Goal: Transaction & Acquisition: Purchase product/service

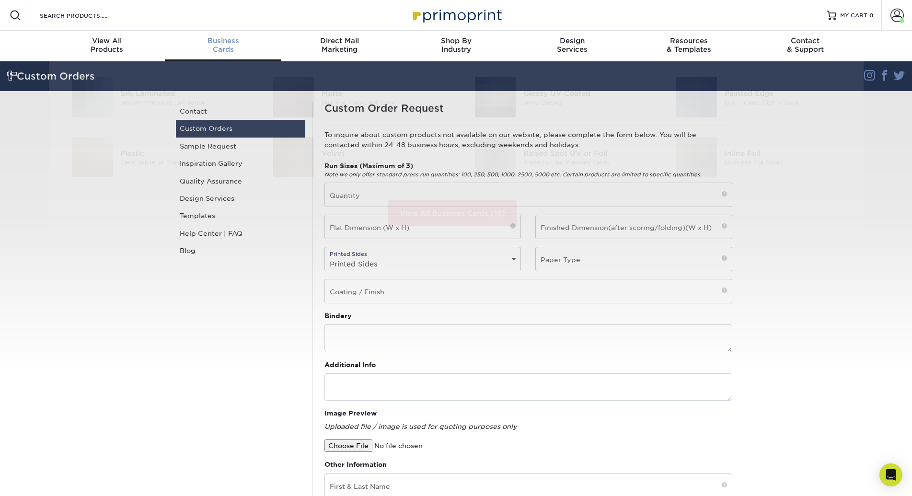
click at [217, 45] on div "Business Cards" at bounding box center [223, 44] width 117 height 17
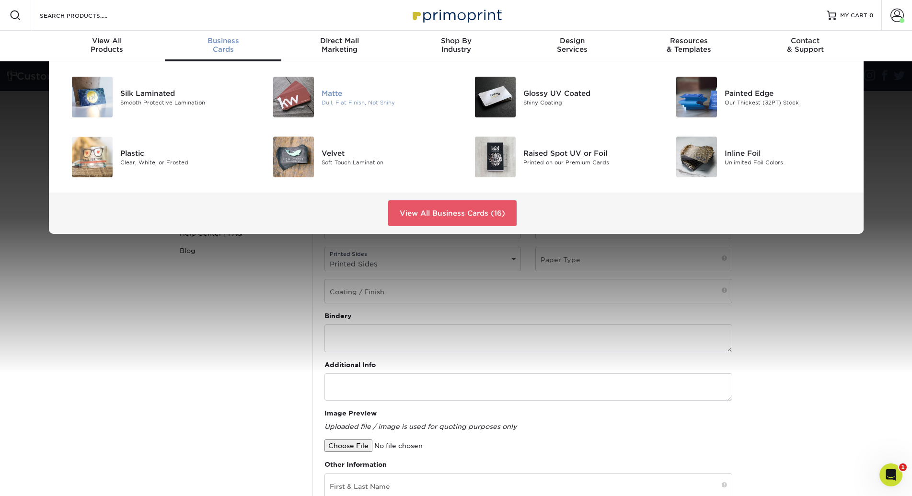
click at [341, 93] on div "Matte" at bounding box center [385, 93] width 127 height 11
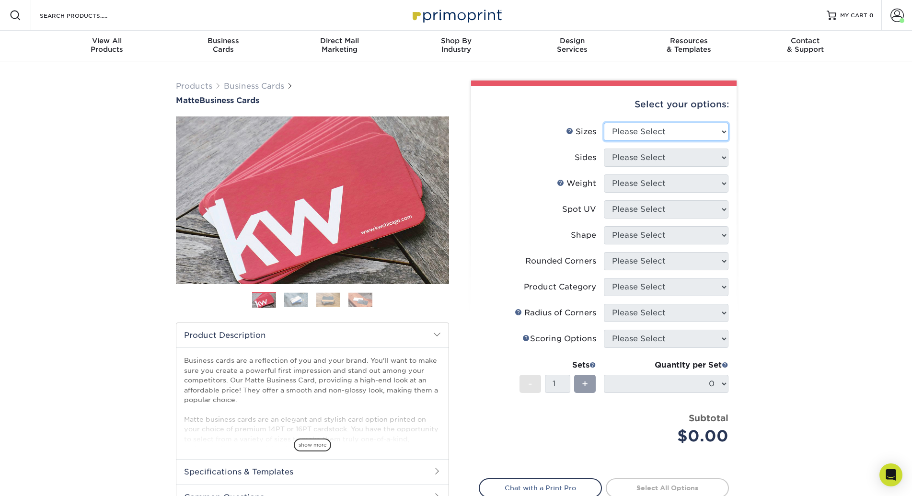
click at [639, 130] on select "Please Select 1.5" x 3.5" - Mini 1.75" x 3.5" - Mini 2" x 2" - Square 2" x 3" -…" at bounding box center [666, 132] width 125 height 18
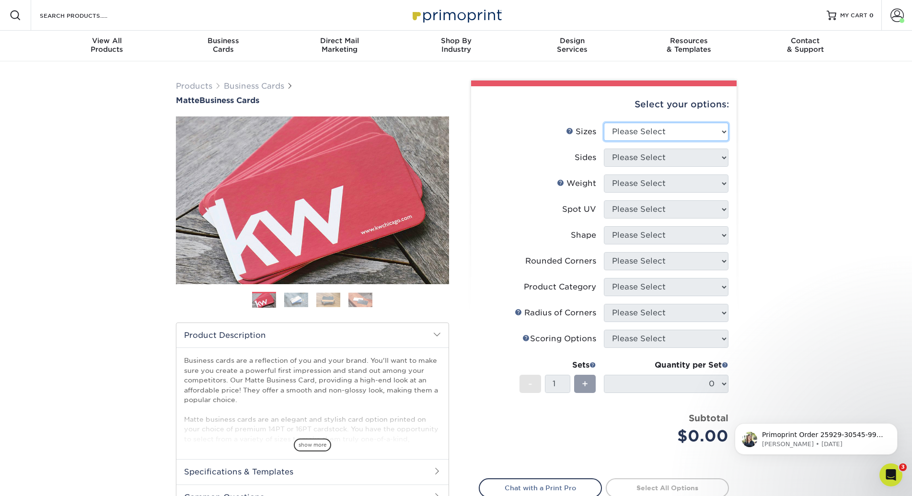
select select "2.00x3.50"
click at [604, 123] on select "Please Select 1.5" x 3.5" - Mini 1.75" x 3.5" - Mini 2" x 2" - Square 2" x 3" -…" at bounding box center [666, 132] width 125 height 18
click at [653, 156] on select "Please Select Print Both Sides Print Front Only" at bounding box center [666, 158] width 125 height 18
select select "13abbda7-1d64-4f25-8bb2-c179b224825d"
click at [604, 149] on select "Please Select Print Both Sides Print Front Only" at bounding box center [666, 158] width 125 height 18
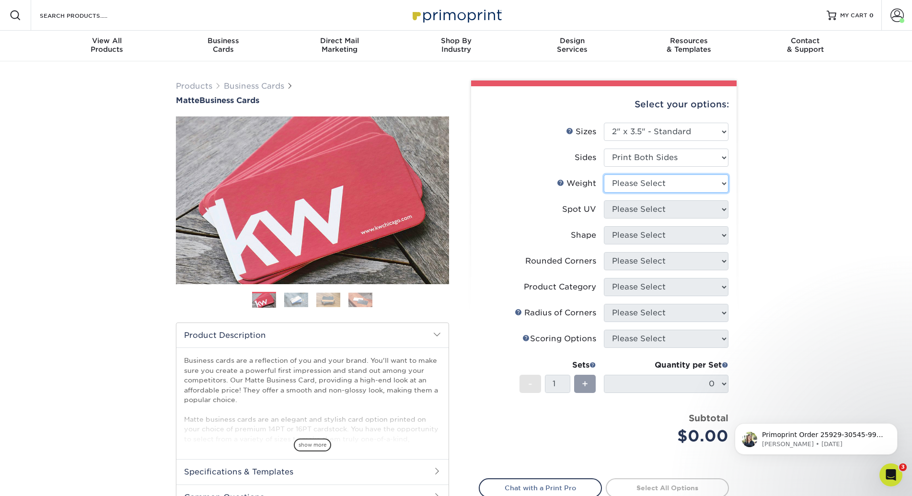
click at [627, 181] on select "Please Select 16PT 14PT" at bounding box center [666, 184] width 125 height 18
select select "16PT"
click at [604, 175] on select "Please Select 16PT 14PT" at bounding box center [666, 184] width 125 height 18
click at [629, 208] on select "Please Select No Spot UV Front and Back (Both Sides) Front Only Back Only" at bounding box center [666, 209] width 125 height 18
select select "3"
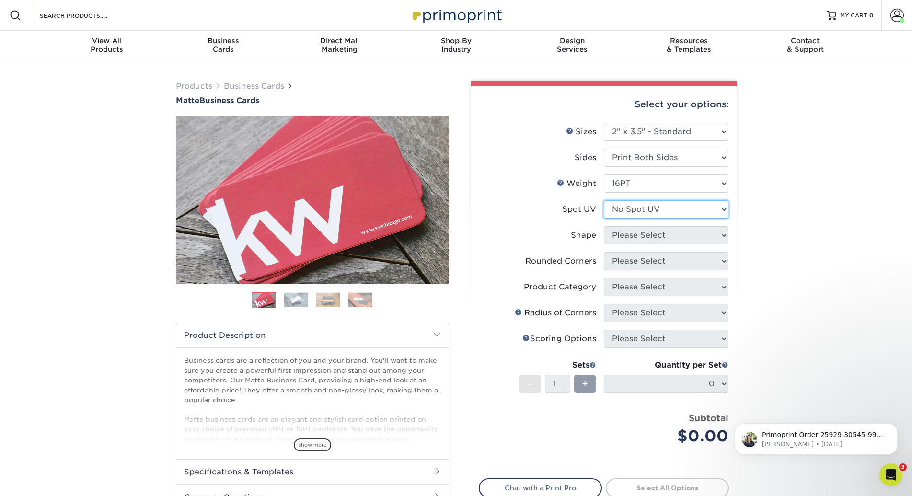
click at [604, 200] on select "Please Select No Spot UV Front and Back (Both Sides) Front Only Back Only" at bounding box center [666, 209] width 125 height 18
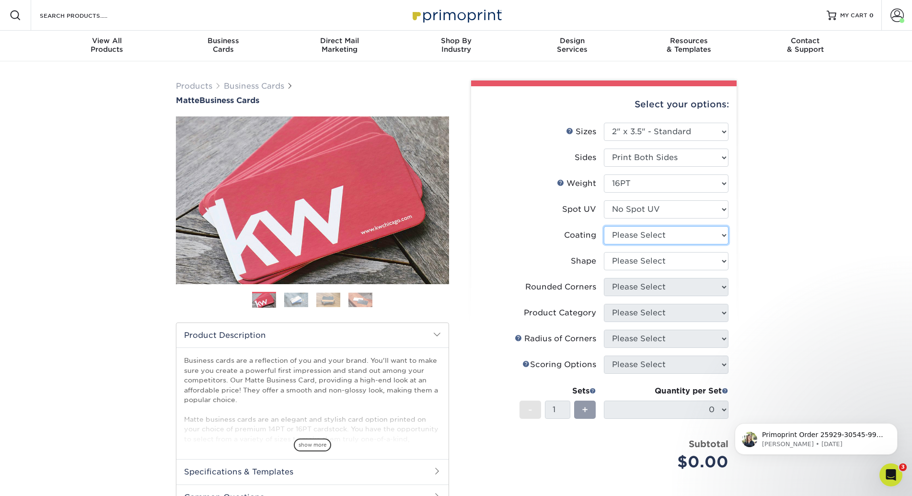
click at [624, 240] on select at bounding box center [666, 235] width 125 height 18
select select "121bb7b5-3b4d-429f-bd8d-bbf80e953313"
click at [604, 226] on select at bounding box center [666, 235] width 125 height 18
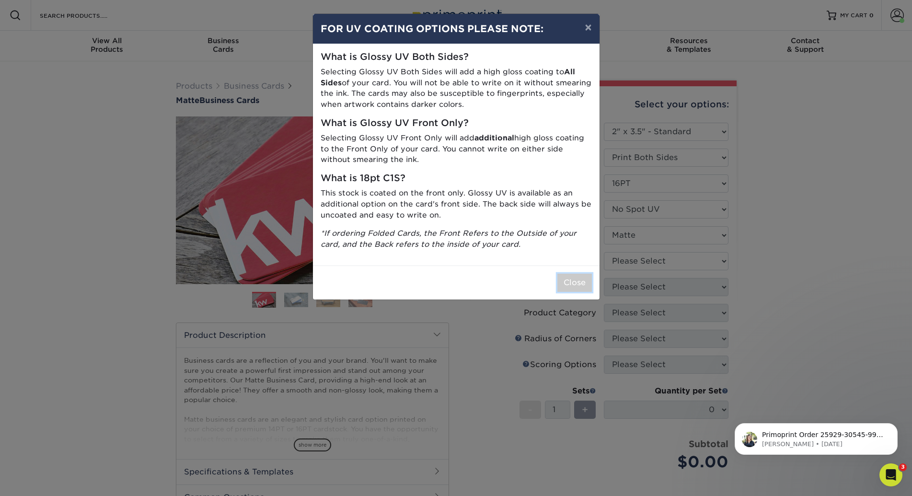
drag, startPoint x: 575, startPoint y: 289, endPoint x: 596, endPoint y: 293, distance: 21.1
click at [575, 289] on button "Close" at bounding box center [575, 283] width 35 height 18
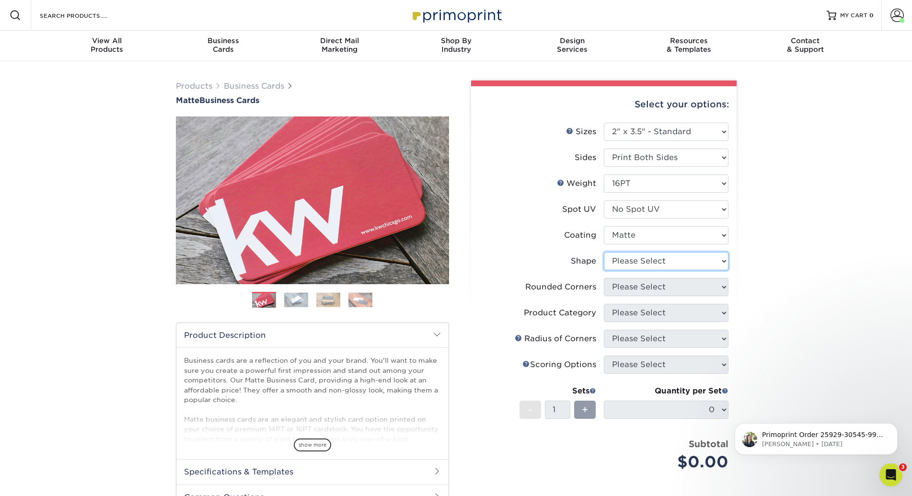
click at [632, 267] on select "Please Select Standard Oval" at bounding box center [666, 261] width 125 height 18
select select "standard"
click at [604, 252] on select "Please Select Standard Oval" at bounding box center [666, 261] width 125 height 18
click at [636, 288] on select "Please Select Yes - Round 2 Corners Yes - Round 4 Corners No" at bounding box center [666, 287] width 125 height 18
select select "0"
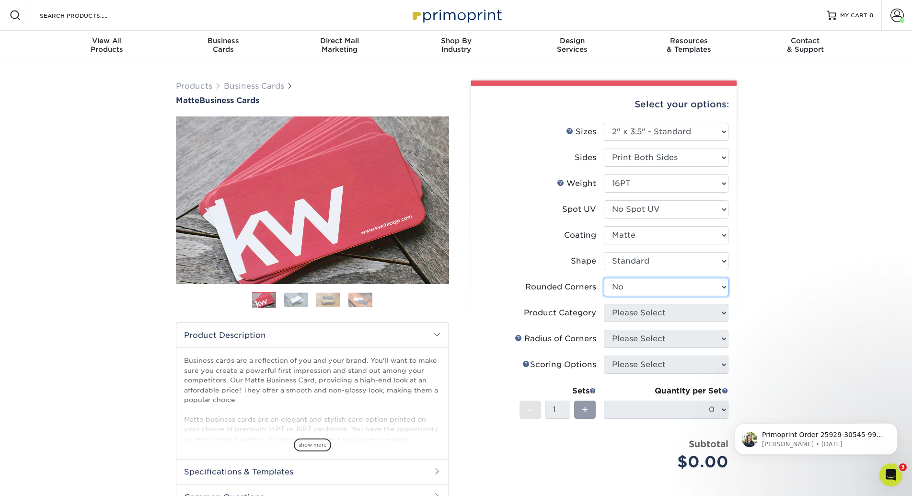
click at [604, 278] on select "Please Select Yes - Round 2 Corners Yes - Round 4 Corners No" at bounding box center [666, 287] width 125 height 18
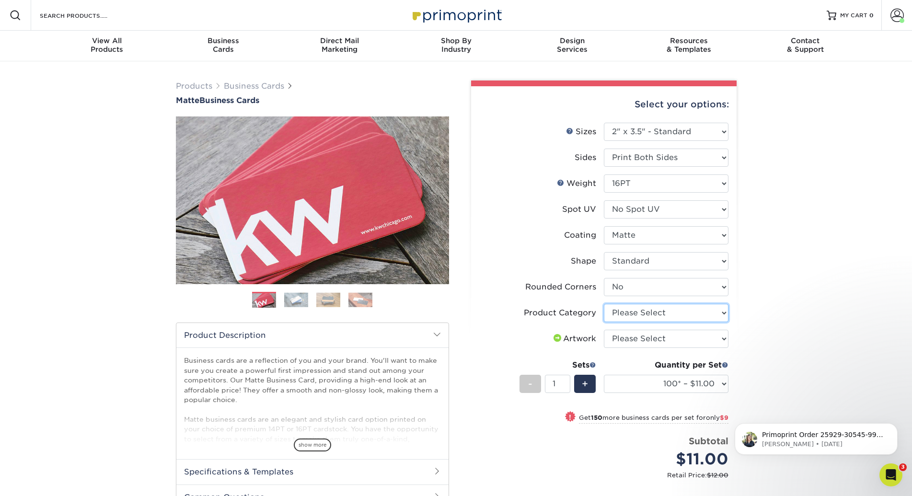
click at [628, 315] on select "Please Select Business Cards" at bounding box center [666, 313] width 125 height 18
select select "3b5148f1-0588-4f88-a218-97bcfdce65c1"
click at [604, 304] on select "Please Select Business Cards" at bounding box center [666, 313] width 125 height 18
click at [626, 343] on select "Please Select I will upload files I need a design - $100" at bounding box center [666, 339] width 125 height 18
select select "upload"
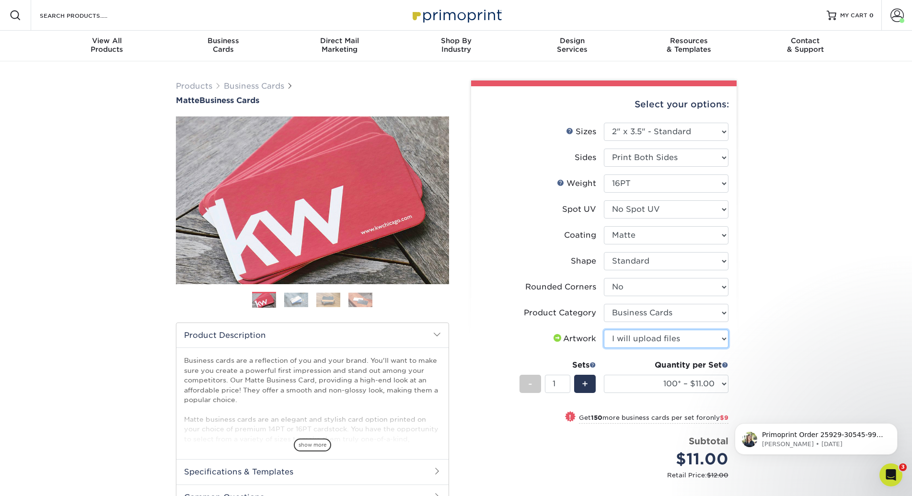
click at [604, 330] on select "Please Select I will upload files I need a design - $100" at bounding box center [666, 339] width 125 height 18
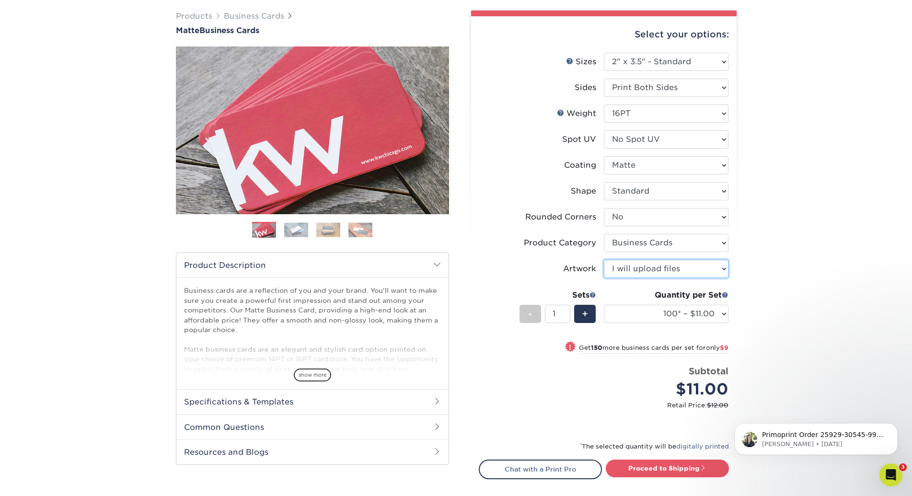
scroll to position [71, 0]
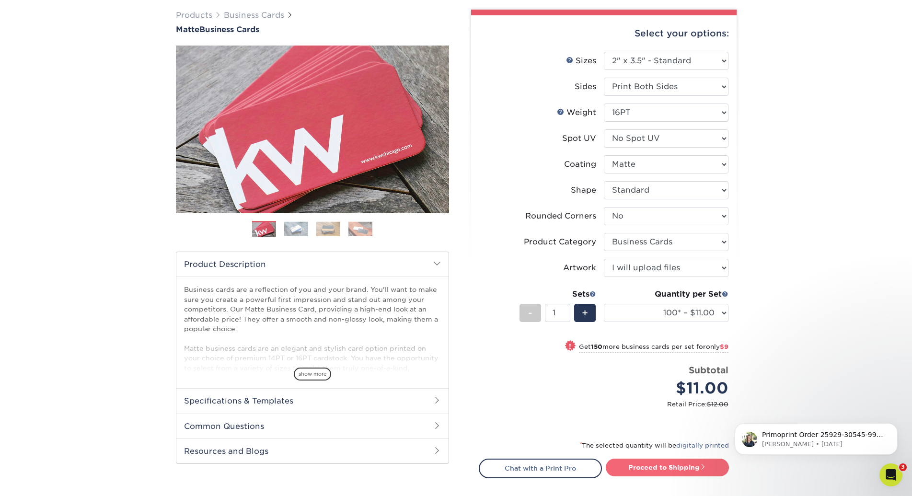
click at [653, 468] on link "Proceed to Shipping" at bounding box center [667, 467] width 123 height 17
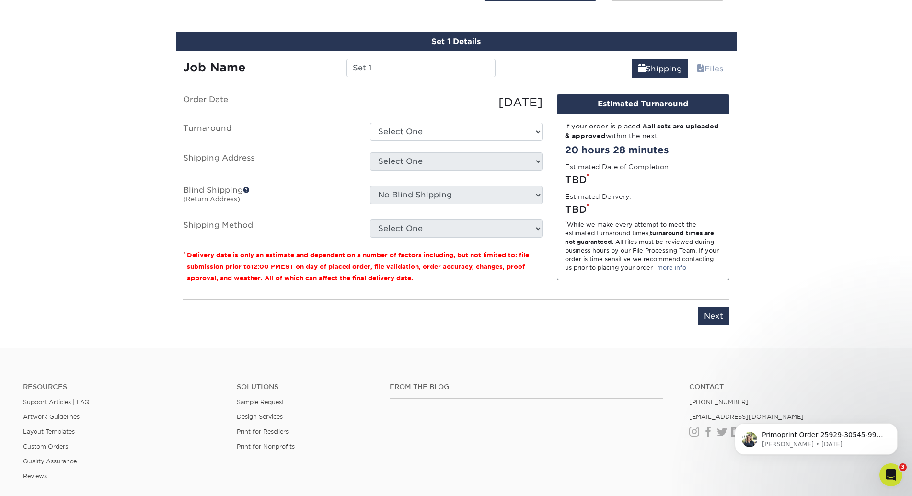
scroll to position [556, 0]
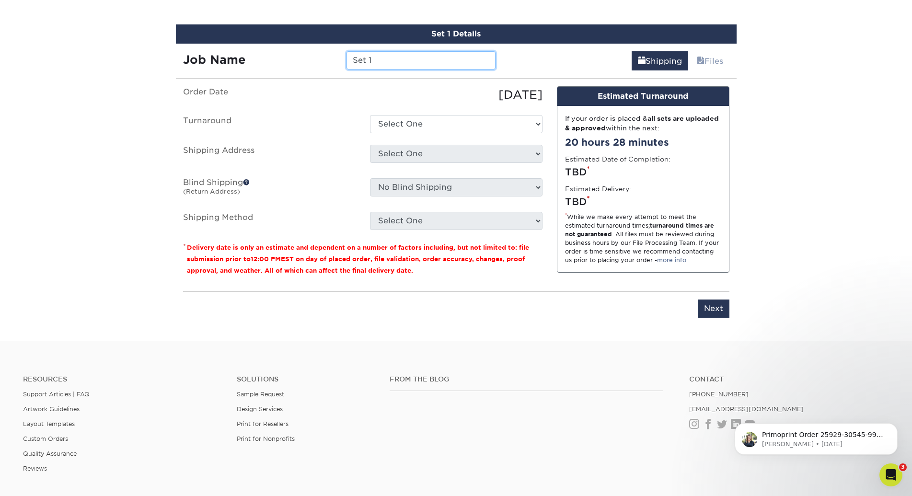
click at [392, 61] on input "Set 1" at bounding box center [421, 60] width 149 height 18
drag, startPoint x: 391, startPoint y: 61, endPoint x: 276, endPoint y: 54, distance: 114.8
click at [276, 54] on div "Job Name Set 1" at bounding box center [339, 60] width 327 height 18
type input ":"
paste input "Alleyna"
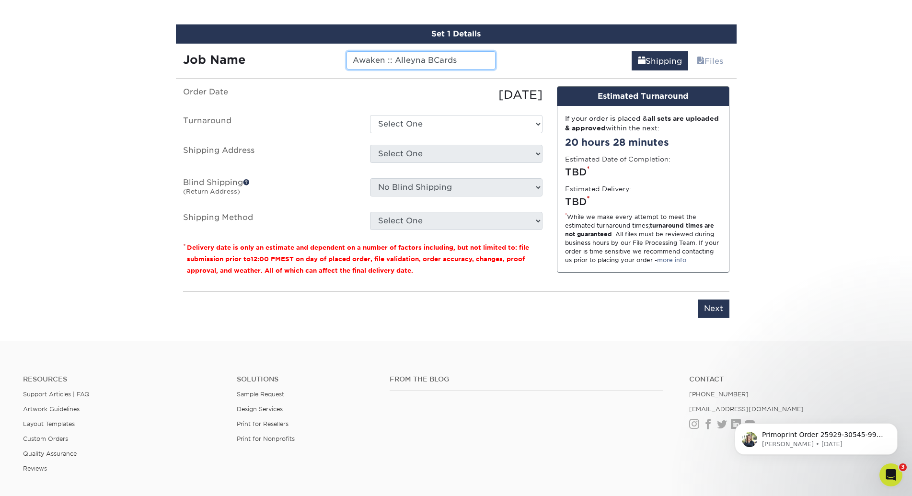
type input "Awaken :: Alleyna BCards"
click at [456, 127] on select "Select One 2-4 Business Days 2 Day Next Business Day" at bounding box center [456, 124] width 173 height 18
select select "47dbf4b1-3bfd-4687-b793-fcd3ee179f06"
click at [370, 115] on select "Select One 2-4 Business Days 2 Day Next Business Day" at bounding box center [456, 124] width 173 height 18
click at [413, 154] on select "Select One A-1 :: Atlanta ABC Altruis Certified Accountants Annatto Ascension E…" at bounding box center [456, 154] width 173 height 18
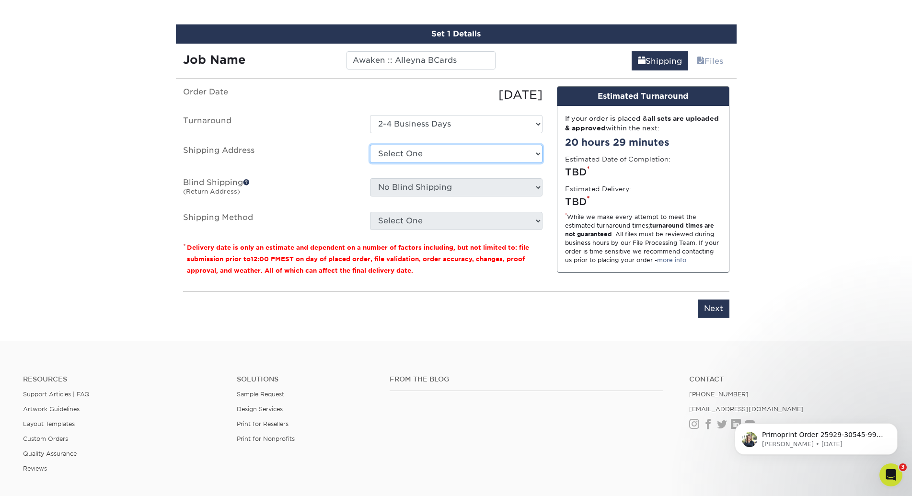
select select "284149"
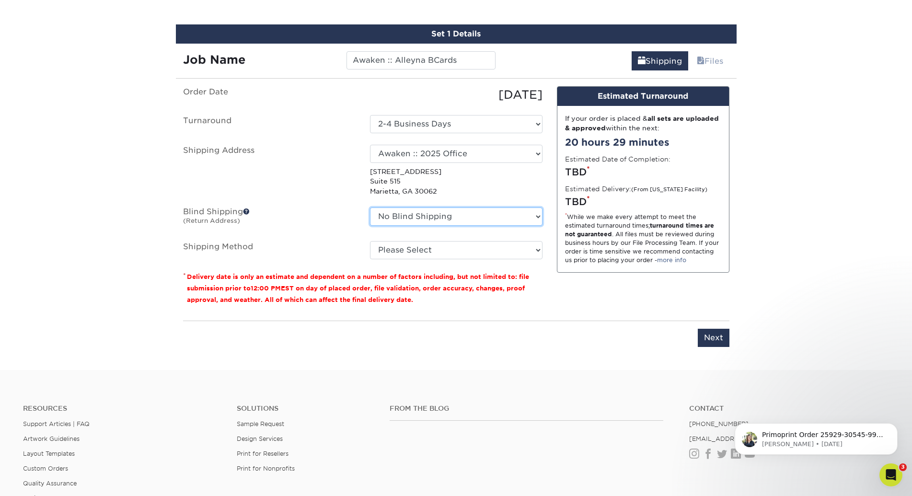
click at [443, 219] on select "No Blind Shipping A-1 :: Atlanta ABC Altruis Certified Accountants Annatto Asce…" at bounding box center [456, 217] width 173 height 18
select select "162438"
click at [370, 208] on select "No Blind Shipping A-1 :: Atlanta ABC Altruis Certified Accountants Annatto Asce…" at bounding box center [456, 217] width 173 height 18
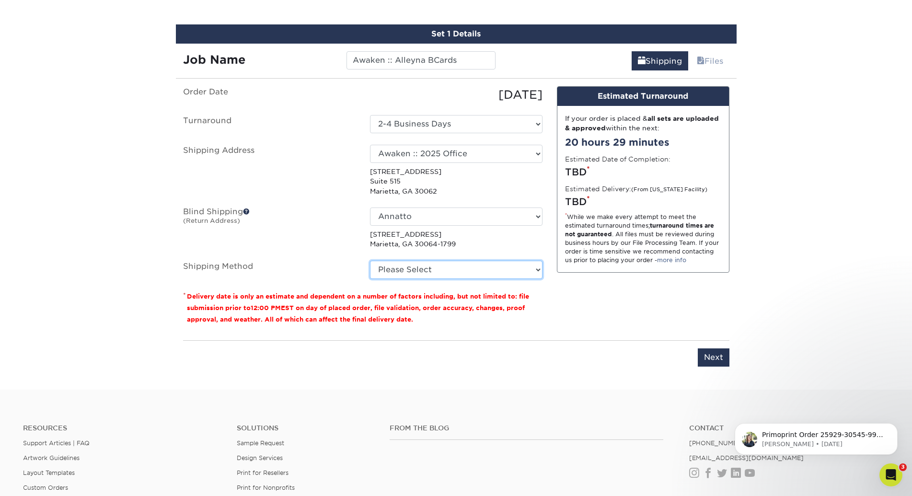
click at [424, 268] on select "Please Select Ground Shipping (+$7.84) 3 Day Shipping Service (+$15.36) 2 Day A…" at bounding box center [456, 270] width 173 height 18
select select "03"
click at [370, 261] on select "Please Select Ground Shipping (+$7.84) 3 Day Shipping Service (+$15.36) 2 Day A…" at bounding box center [456, 270] width 173 height 18
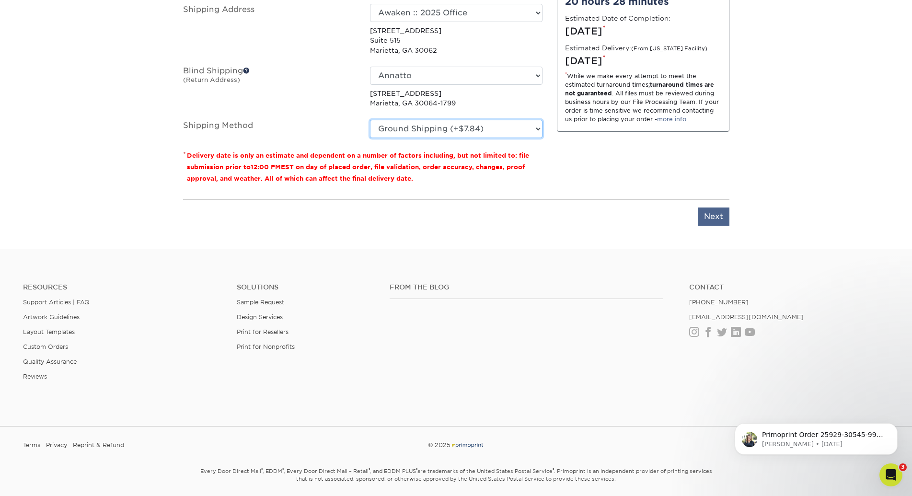
scroll to position [685, 0]
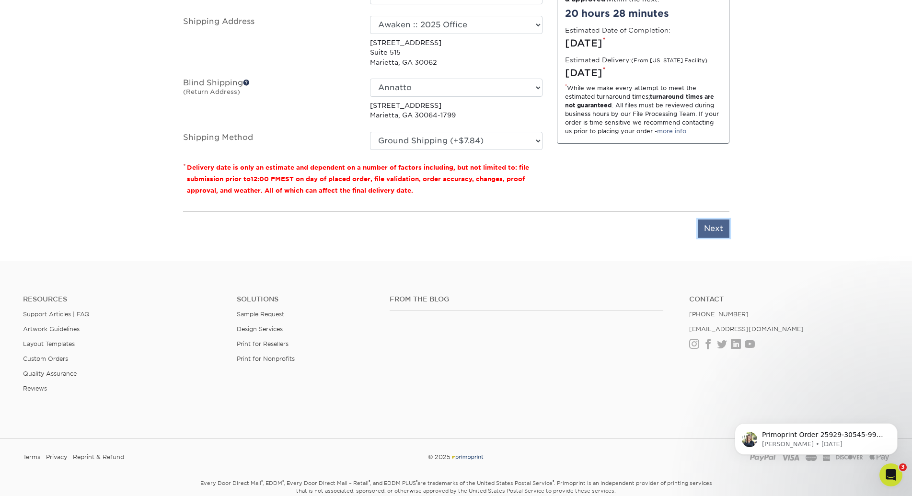
drag, startPoint x: 711, startPoint y: 227, endPoint x: 710, endPoint y: 233, distance: 6.3
click at [711, 227] on input "Next" at bounding box center [714, 229] width 32 height 18
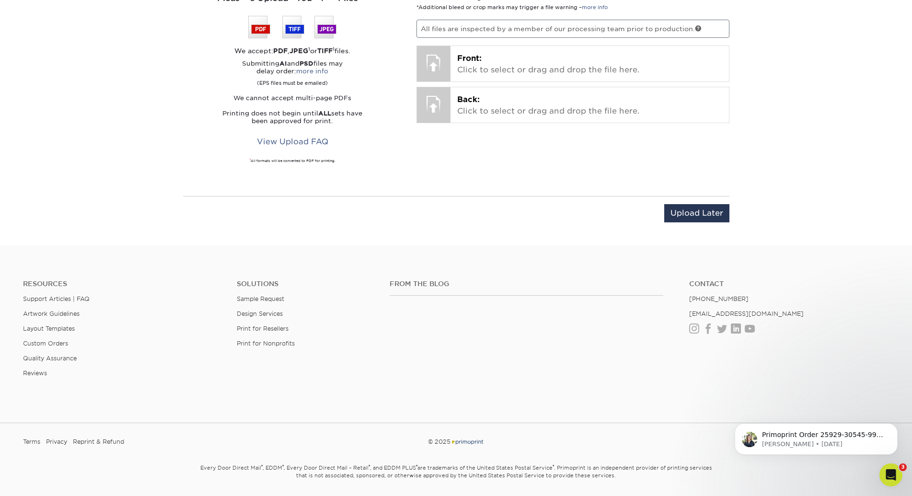
scroll to position [652, 0]
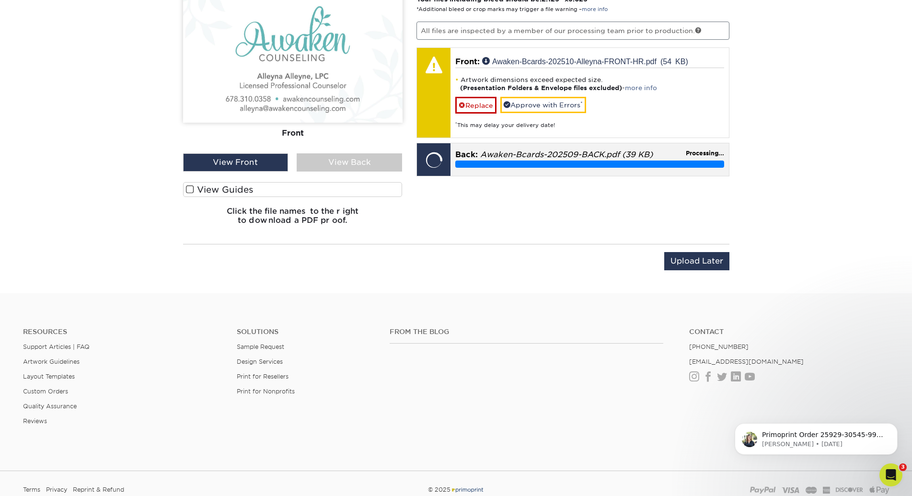
click at [561, 145] on div "Back: Awaken-Bcards-202509-BACK.pdf (39 KB) Processing..." at bounding box center [590, 158] width 279 height 30
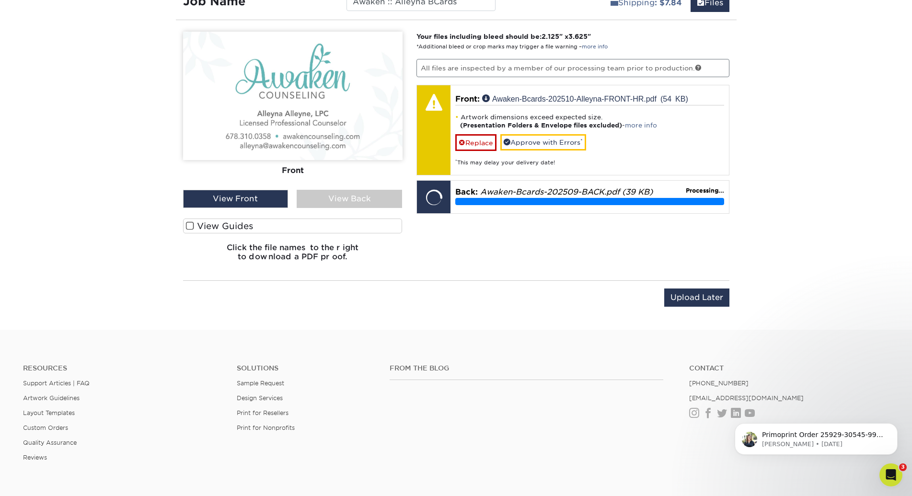
scroll to position [604, 0]
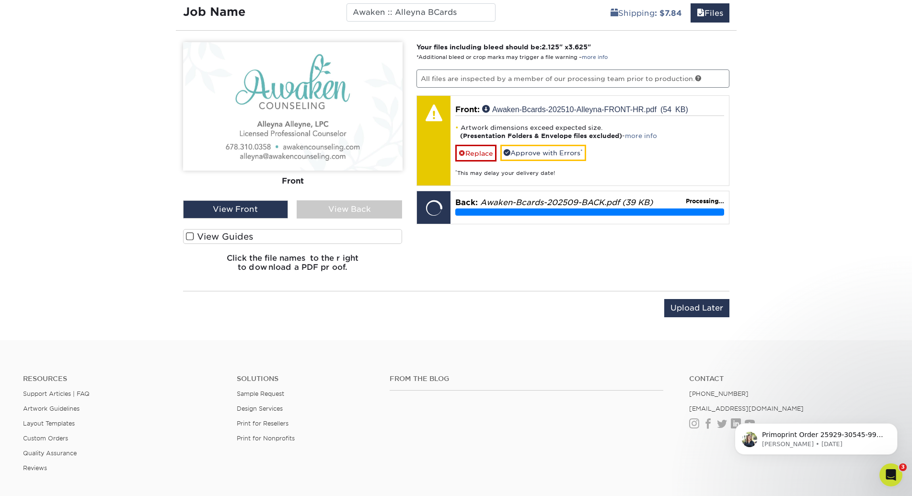
click at [334, 210] on div "View Back" at bounding box center [349, 209] width 105 height 18
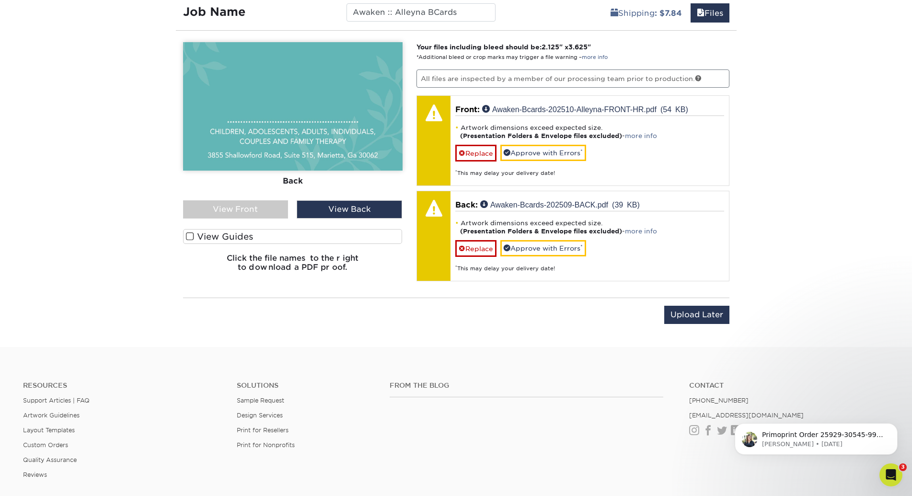
drag, startPoint x: 259, startPoint y: 210, endPoint x: 260, endPoint y: 222, distance: 11.5
click at [259, 210] on div "View Front" at bounding box center [235, 209] width 105 height 18
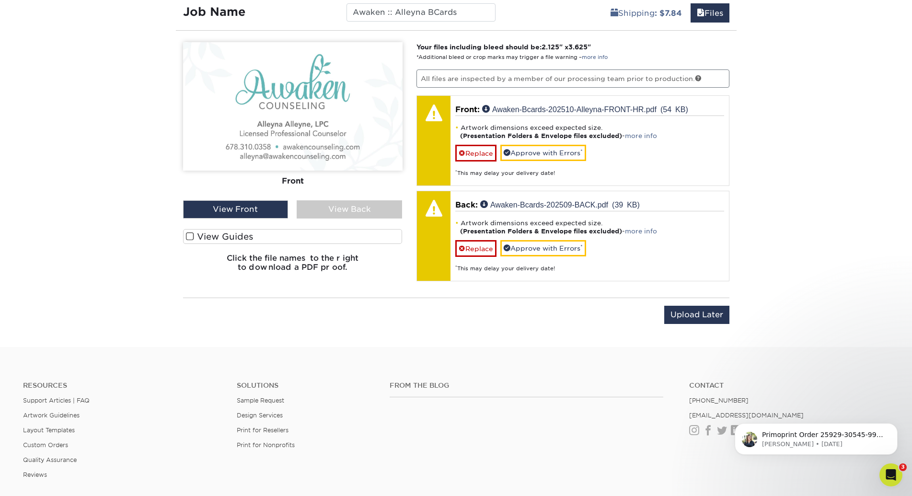
click at [188, 233] on span at bounding box center [190, 236] width 8 height 9
click at [0, 0] on input "View Guides" at bounding box center [0, 0] width 0 height 0
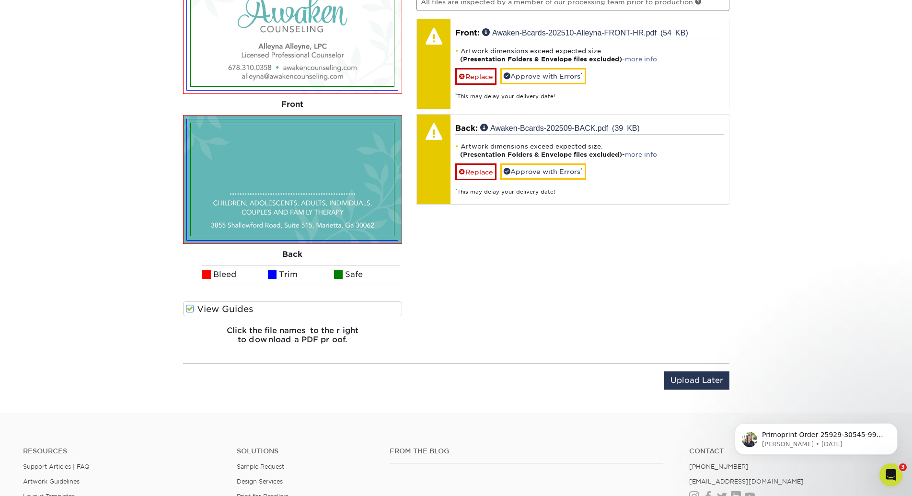
scroll to position [630, 0]
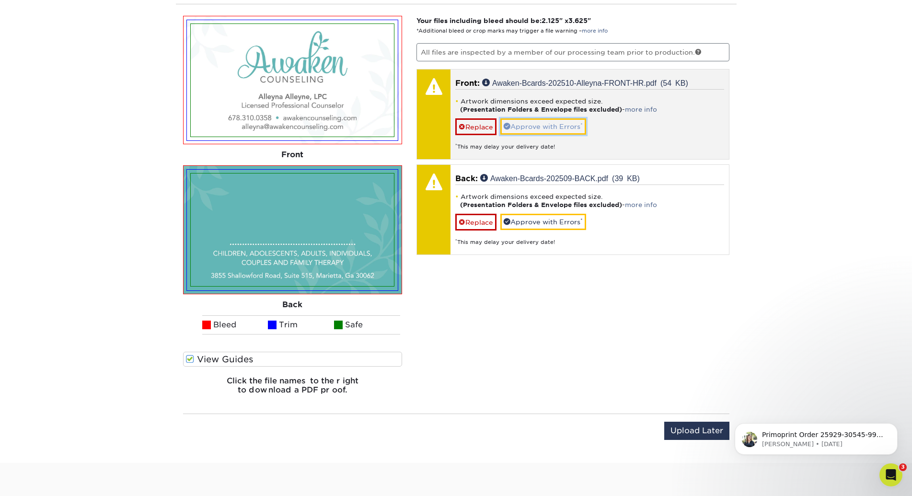
click at [548, 125] on link "Approve with Errors *" at bounding box center [544, 126] width 86 height 16
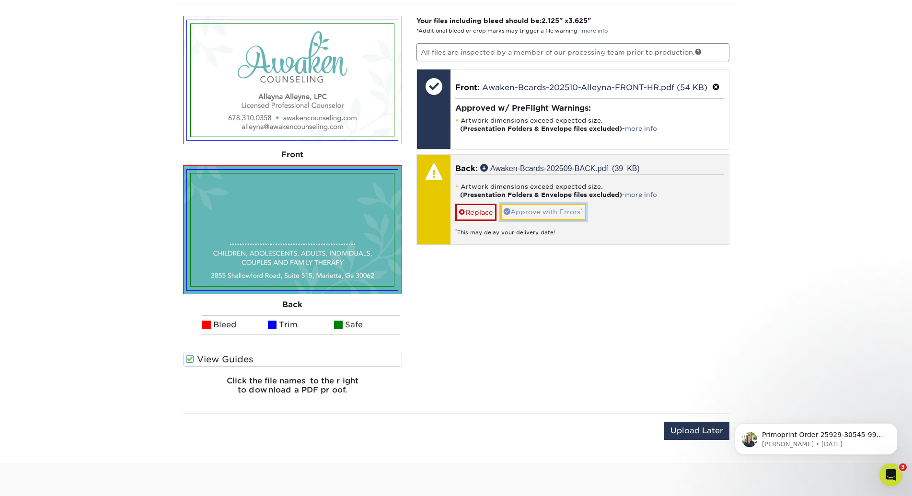
click at [545, 210] on link "Approve with Errors *" at bounding box center [544, 212] width 86 height 16
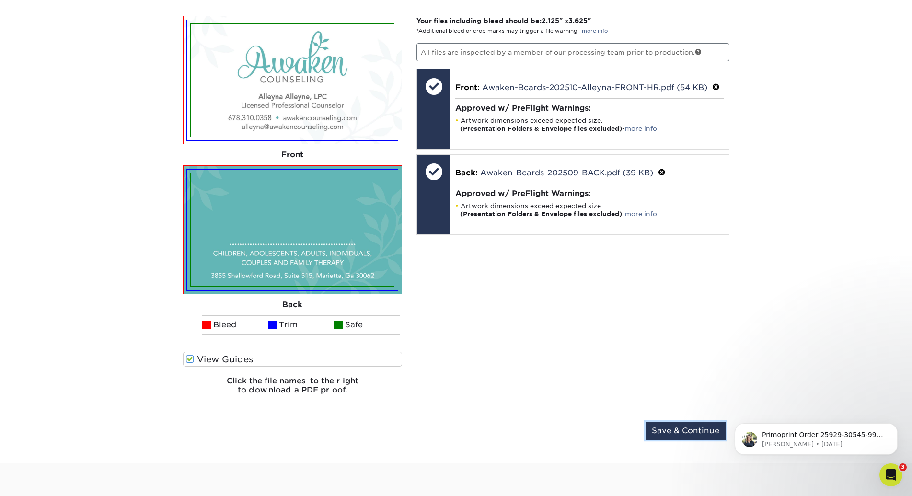
click at [700, 434] on input "Save & Continue" at bounding box center [686, 431] width 80 height 18
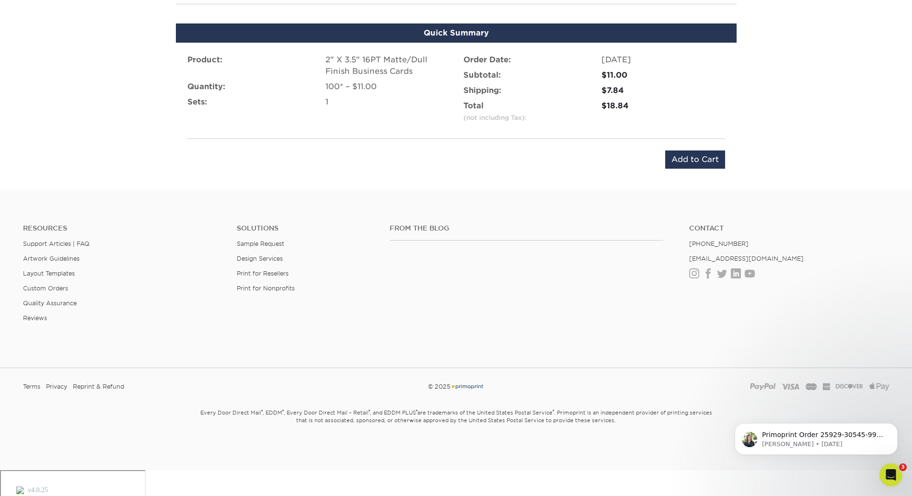
scroll to position [594, 0]
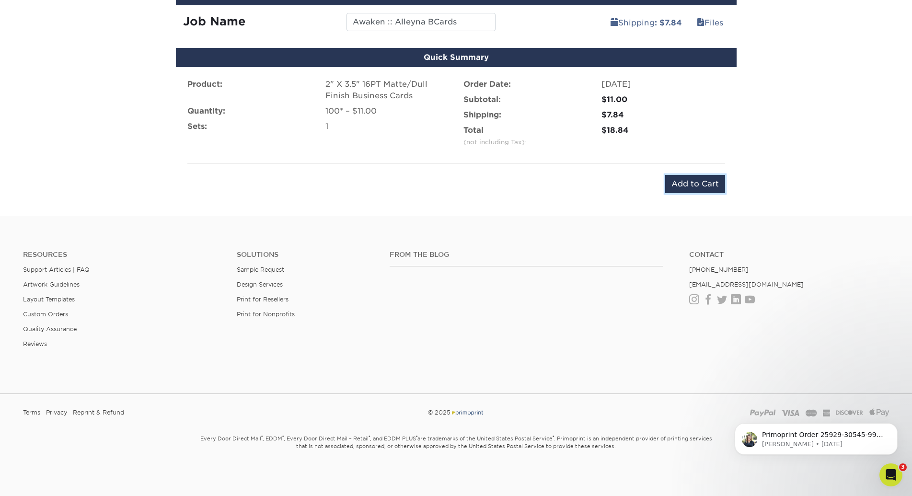
click at [714, 175] on input "Add to Cart" at bounding box center [695, 184] width 60 height 18
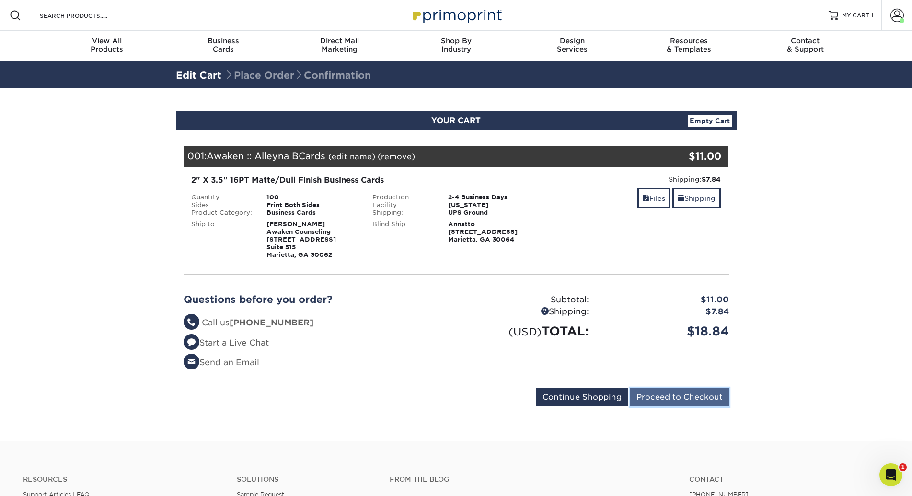
click at [679, 397] on input "Proceed to Checkout" at bounding box center [679, 397] width 99 height 18
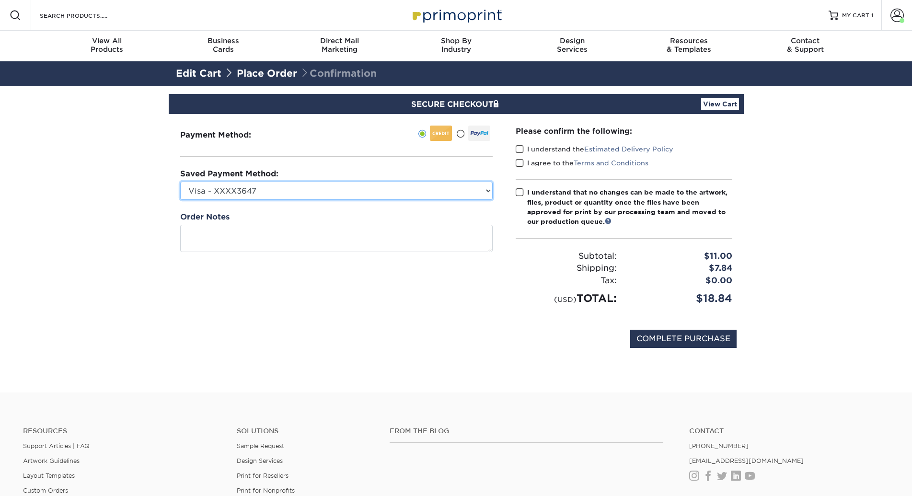
click at [280, 190] on select "Visa - XXXX3647 Visa - XXXX9168 Visa - XXXX6778 Visa - XXXX0127 New Credit Card" at bounding box center [336, 191] width 313 height 18
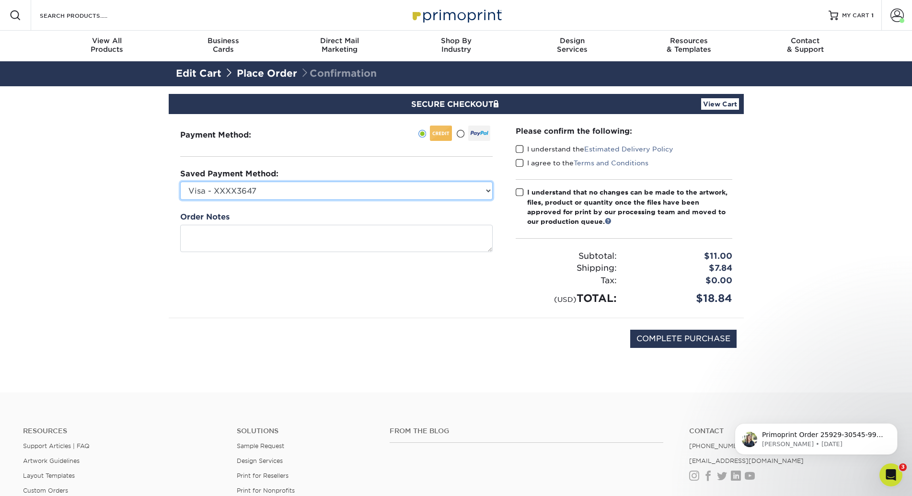
select select "71030"
click at [180, 182] on select "Visa - XXXX3647 Visa - XXXX9168 Visa - XXXX6778 Visa - XXXX0127 New Credit Card" at bounding box center [336, 191] width 313 height 18
click at [520, 146] on span at bounding box center [520, 149] width 8 height 9
click at [0, 0] on input "I understand the Estimated Delivery Policy" at bounding box center [0, 0] width 0 height 0
click at [520, 165] on span at bounding box center [520, 163] width 8 height 9
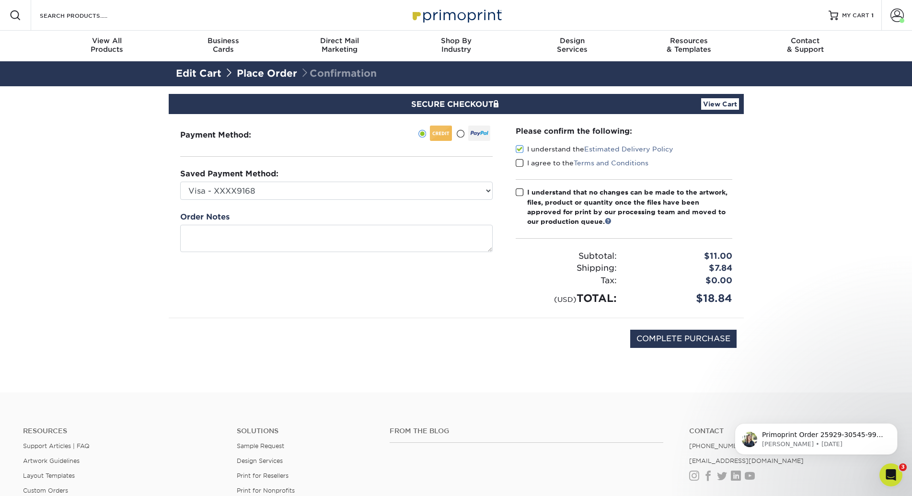
click at [0, 0] on input "I agree to the Terms and Conditions" at bounding box center [0, 0] width 0 height 0
drag, startPoint x: 515, startPoint y: 192, endPoint x: 525, endPoint y: 206, distance: 16.9
click at [516, 192] on div "Please confirm the following: I understand the Estimated Delivery Policy I agre…" at bounding box center [624, 216] width 240 height 204
drag, startPoint x: 518, startPoint y: 191, endPoint x: 523, endPoint y: 218, distance: 26.9
click at [518, 191] on span at bounding box center [520, 192] width 8 height 9
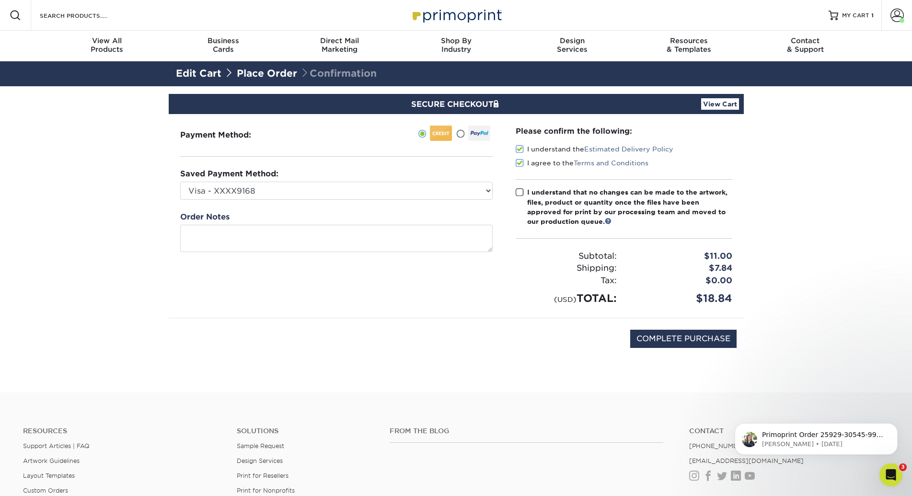
click at [0, 0] on input "I understand that no changes can be made to the artwork, files, product or quan…" at bounding box center [0, 0] width 0 height 0
click at [693, 338] on input "COMPLETE PURCHASE" at bounding box center [683, 339] width 106 height 18
type input "PROCESSING, PLEASE WAIT..."
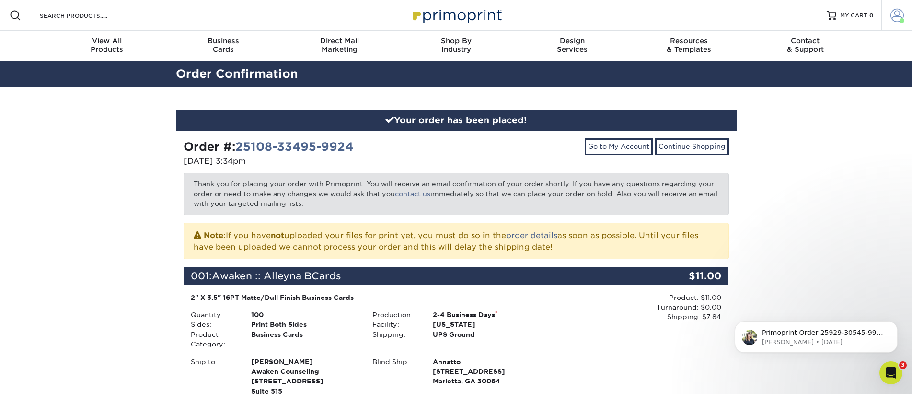
click at [896, 23] on link "Account" at bounding box center [897, 15] width 31 height 31
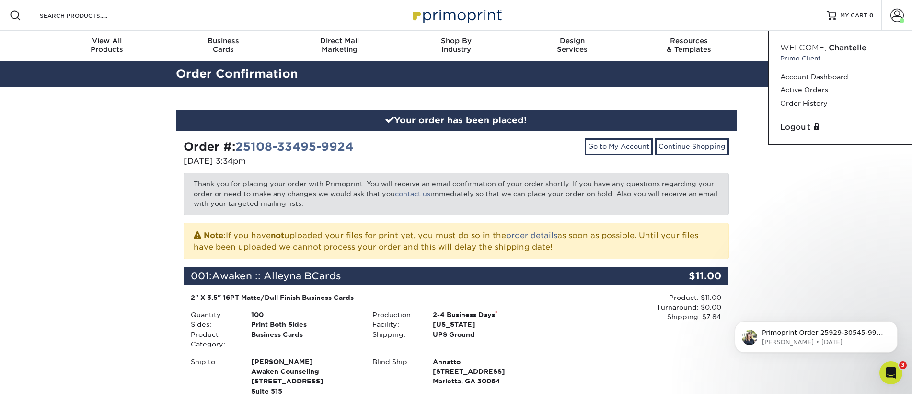
click at [798, 106] on link "Order History" at bounding box center [841, 103] width 120 height 13
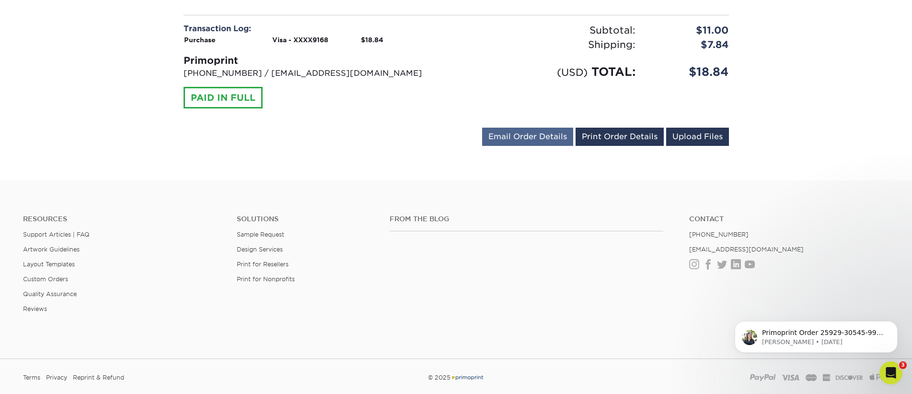
scroll to position [405, 0]
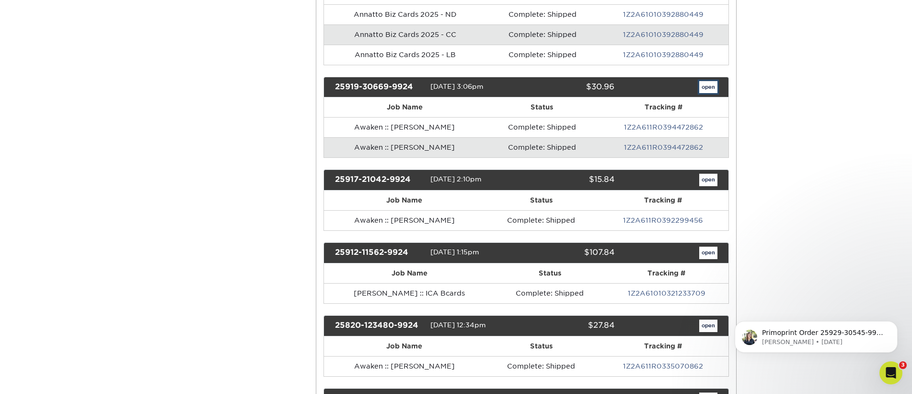
click at [704, 87] on link "open" at bounding box center [709, 87] width 18 height 12
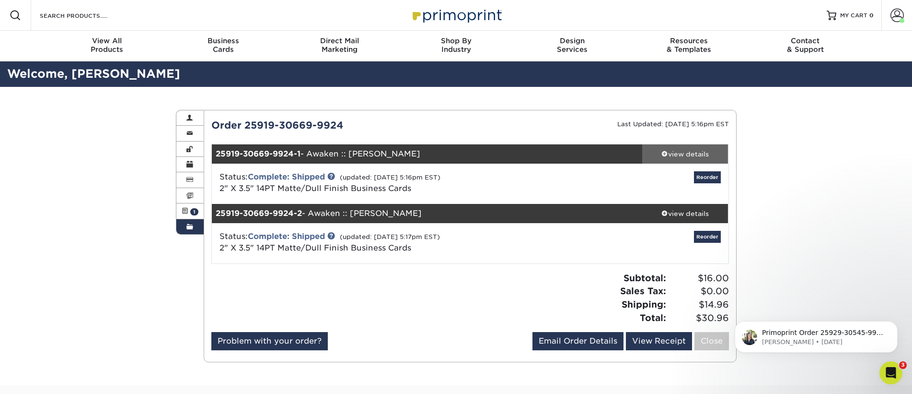
click at [703, 157] on div "view details" at bounding box center [685, 154] width 86 height 10
